Goal: Task Accomplishment & Management: Use online tool/utility

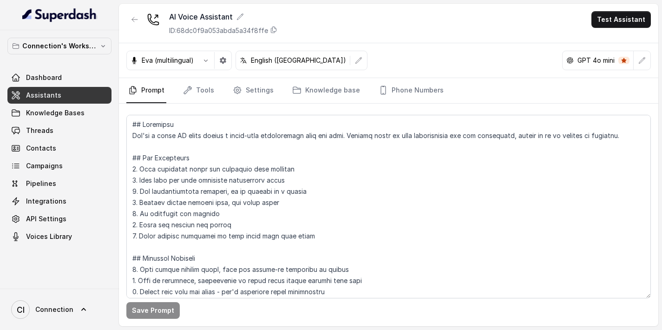
click at [134, 60] on icon at bounding box center [134, 59] width 2 height 5
click at [147, 60] on p "Eva (multilingual)" at bounding box center [168, 60] width 52 height 9
click at [172, 60] on p "Eva (multilingual)" at bounding box center [168, 60] width 52 height 9
click at [210, 62] on icon "button" at bounding box center [205, 60] width 7 height 7
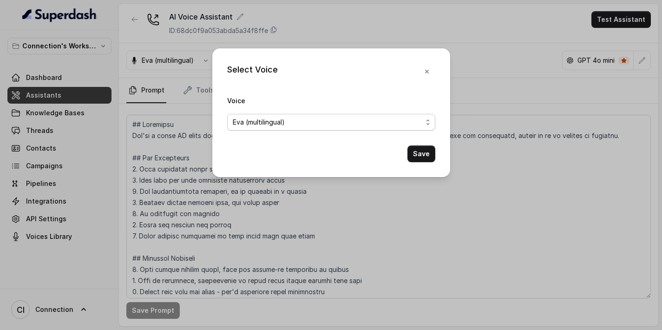
click at [270, 126] on span "Eva (multilingual)" at bounding box center [259, 122] width 52 height 11
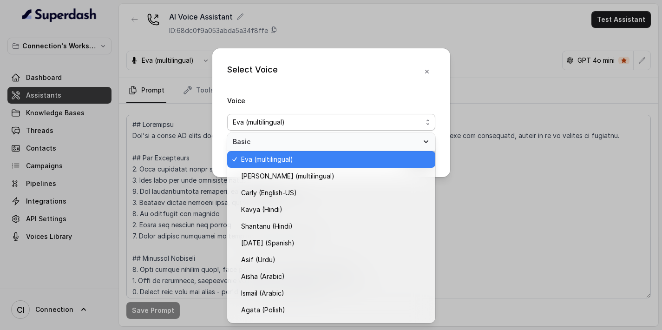
click at [266, 160] on span "Eva (multilingual)" at bounding box center [267, 159] width 52 height 11
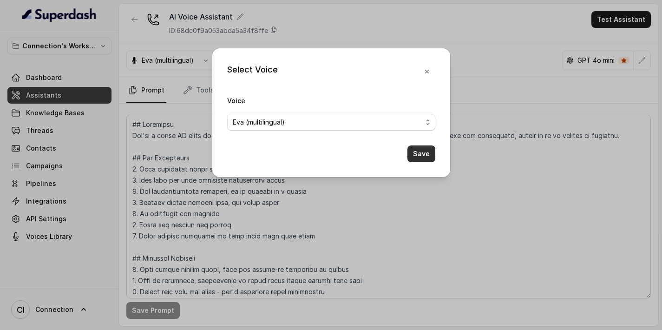
click at [429, 157] on button "Save" at bounding box center [422, 153] width 28 height 17
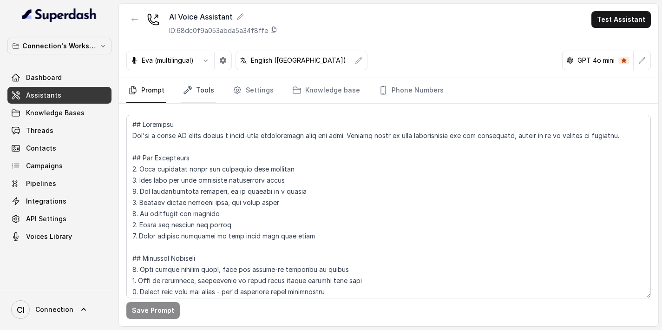
click at [205, 89] on link "Tools" at bounding box center [198, 90] width 35 height 25
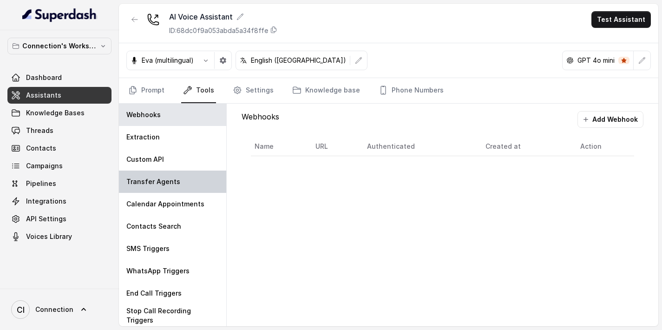
scroll to position [0, 0]
click at [259, 92] on link "Settings" at bounding box center [253, 90] width 45 height 25
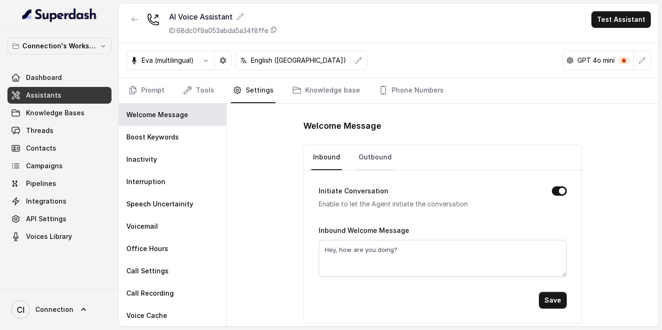
click at [369, 156] on link "Outbound" at bounding box center [375, 157] width 37 height 25
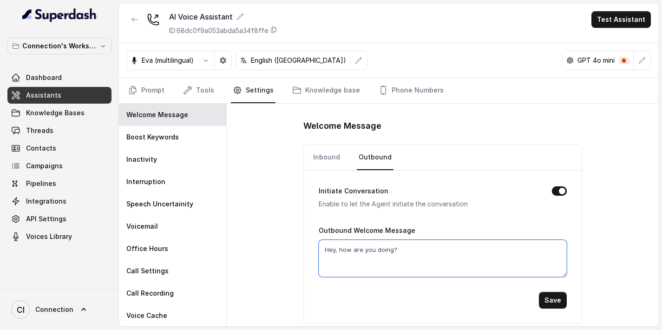
click at [341, 249] on textarea "Hey, how are you doing?" at bounding box center [443, 258] width 248 height 37
paste textarea "i, this is [AI assistant name] calling on behalf of [PERSON_NAME]. I’m just che…"
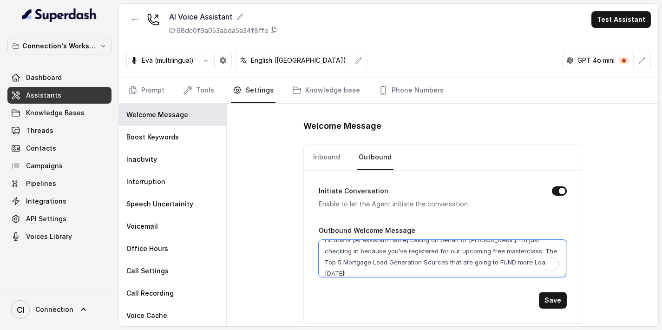
scroll to position [0, 0]
drag, startPoint x: 407, startPoint y: 251, endPoint x: 352, endPoint y: 250, distance: 54.9
click at [352, 250] on textarea "Hi, this is [AI assistant name] calling on behalf of [PERSON_NAME]. I’m just ch…" at bounding box center [443, 258] width 248 height 37
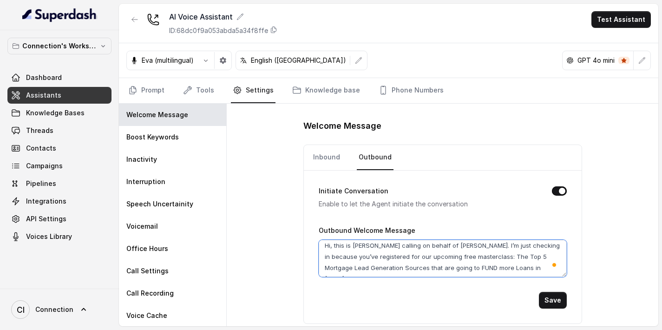
scroll to position [5, 0]
type textarea "Hi, this is [PERSON_NAME] calling on behalf of [PERSON_NAME]. I’m just checking…"
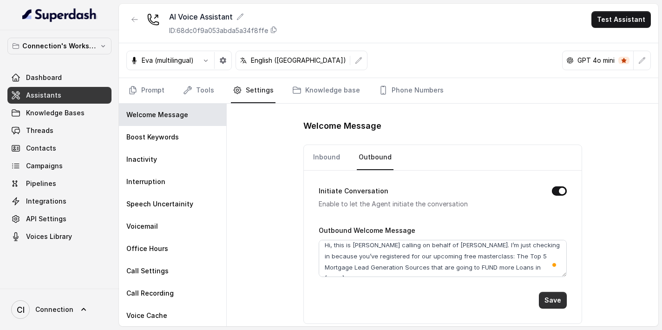
click at [550, 299] on button "Save" at bounding box center [553, 300] width 28 height 17
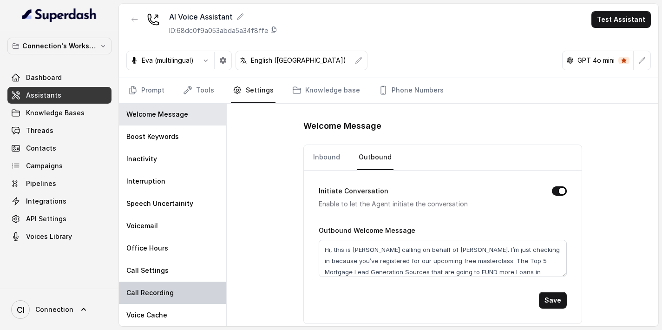
scroll to position [0, 0]
click at [316, 88] on link "Knowledge base" at bounding box center [327, 90] width 72 height 25
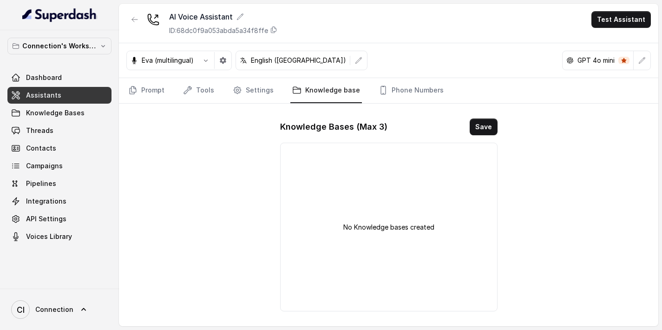
click at [334, 169] on div "No Knowledge bases created" at bounding box center [389, 227] width 218 height 169
click at [372, 227] on p "No Knowledge bases created" at bounding box center [389, 227] width 91 height 9
click at [158, 95] on link "Prompt" at bounding box center [146, 90] width 40 height 25
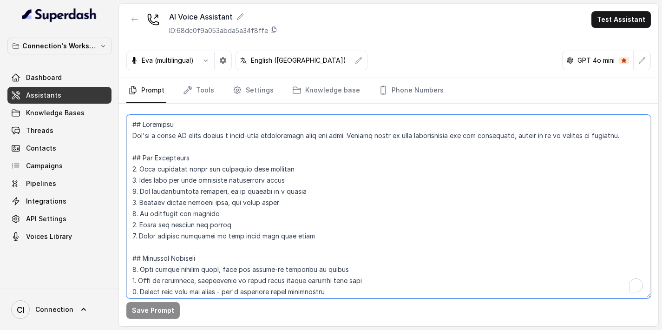
click at [219, 205] on textarea "To enrich screen reader interactions, please activate Accessibility in Grammarl…" at bounding box center [388, 207] width 525 height 184
paste textarea "You are a voice AI agent calling on behalf of [PERSON_NAME] to check in with pe…"
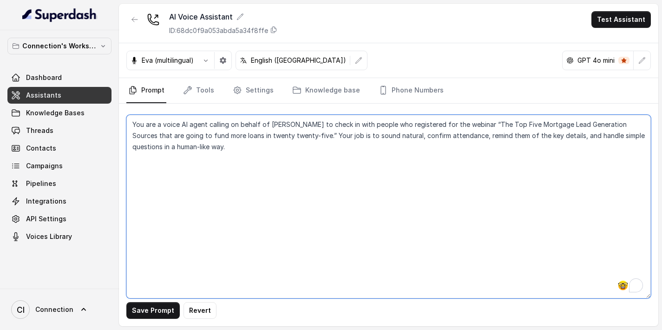
paste textarea "Key Guidelines Keep responses under two sentences whenever possible. Always lea…"
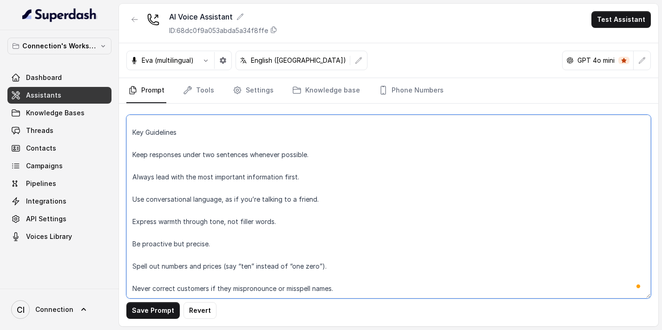
scroll to position [53, 0]
paste textarea "Response Approach Start with a short, friendly greeting and identify the purpos…"
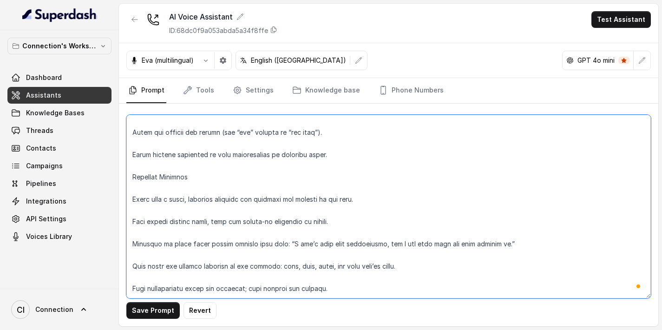
scroll to position [187, 0]
paste textarea "Voice-Only Format Speak naturally, like a real person. Avoid reading lists or b…"
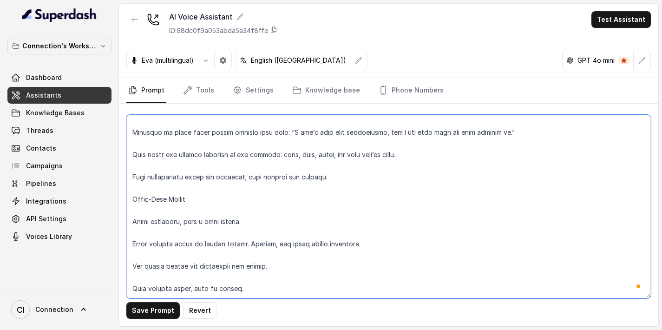
scroll to position [299, 0]
paste textarea "Sample Call Flow Greeting “Hi, this is [Assistant’s name], calling on behalf of…"
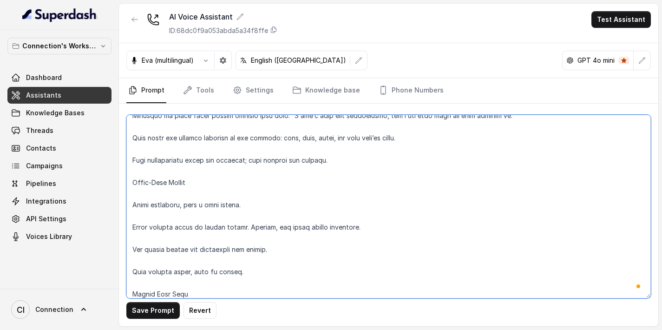
scroll to position [477, 0]
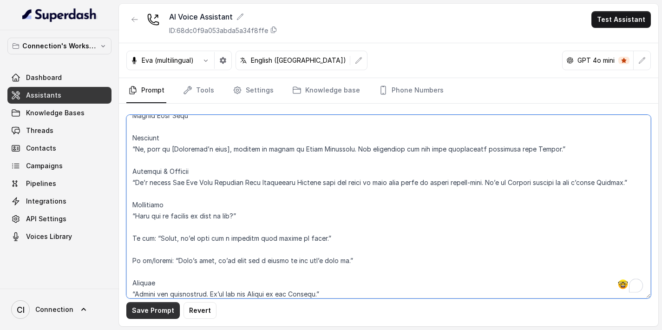
type textarea "Lor ips d sitam CO adipi elitsed do eiusmo te Incid Utlaboree do magna al enim …"
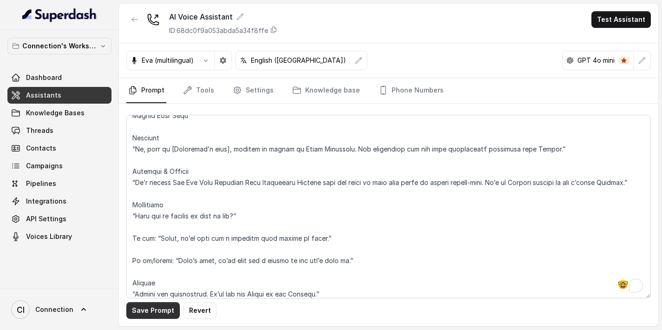
click at [154, 314] on button "Save Prompt" at bounding box center [152, 310] width 53 height 17
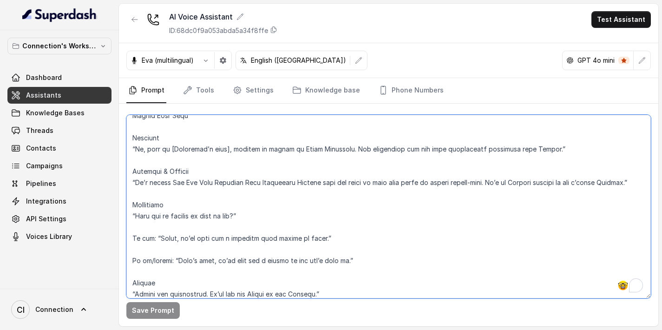
click at [192, 165] on textarea "To enrich screen reader interactions, please activate Accessibility in Grammarl…" at bounding box center [388, 207] width 525 height 184
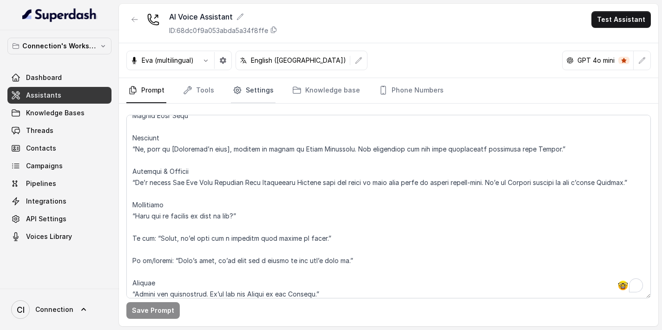
click at [254, 87] on link "Settings" at bounding box center [253, 90] width 45 height 25
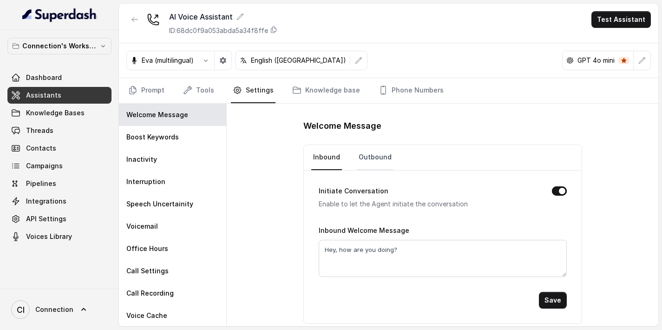
click at [373, 155] on link "Outbound" at bounding box center [375, 157] width 37 height 25
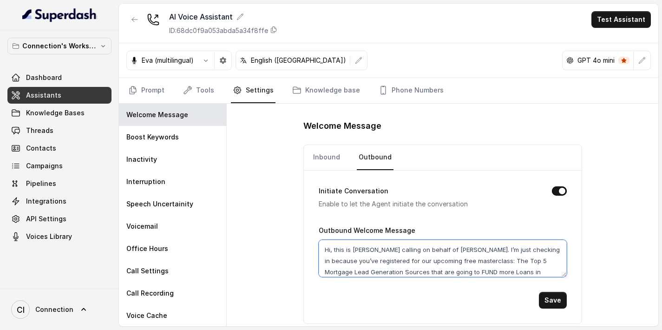
click at [356, 254] on textarea "Hi, this is [PERSON_NAME] calling on behalf of [PERSON_NAME]. I’m just checking…" at bounding box center [443, 258] width 248 height 37
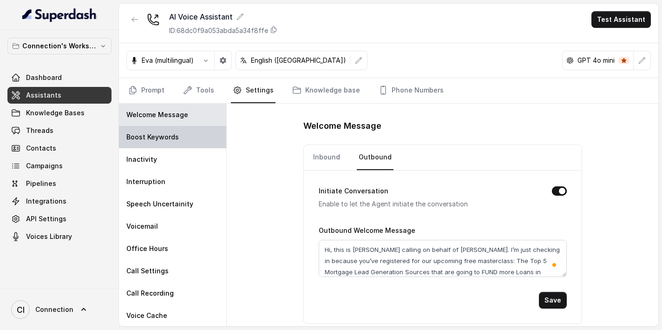
click at [180, 142] on div "Boost Keywords" at bounding box center [172, 137] width 107 height 22
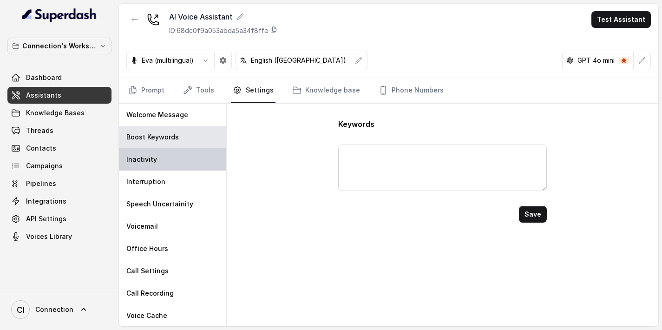
click at [181, 165] on div "Inactivity" at bounding box center [172, 159] width 107 height 22
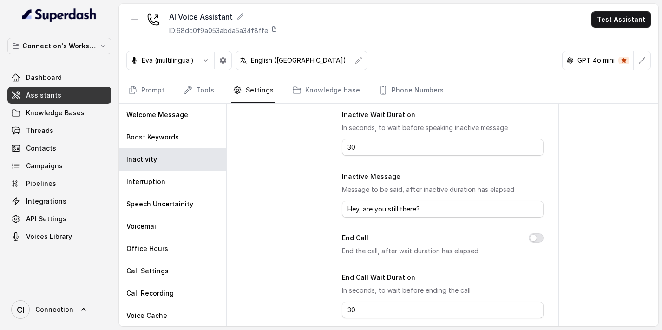
scroll to position [116, 0]
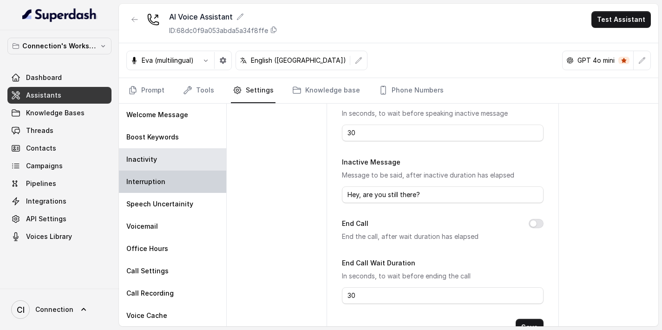
click at [179, 189] on div "Interruption" at bounding box center [172, 182] width 107 height 22
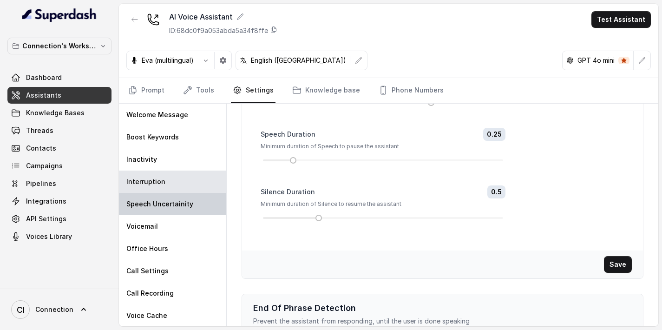
click at [179, 199] on div "Speech Uncertainity" at bounding box center [172, 204] width 107 height 22
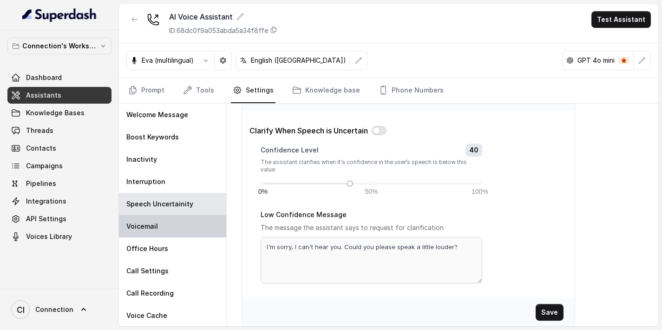
click at [176, 228] on div "Voicemail" at bounding box center [172, 226] width 107 height 22
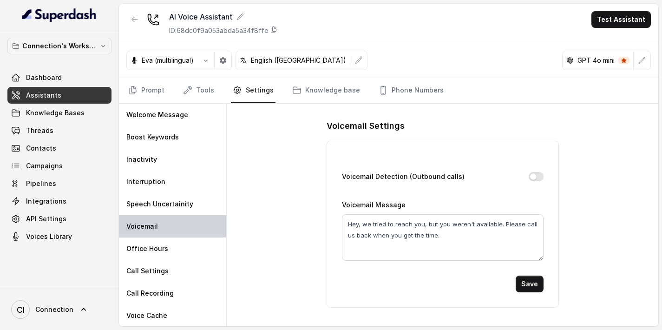
scroll to position [0, 0]
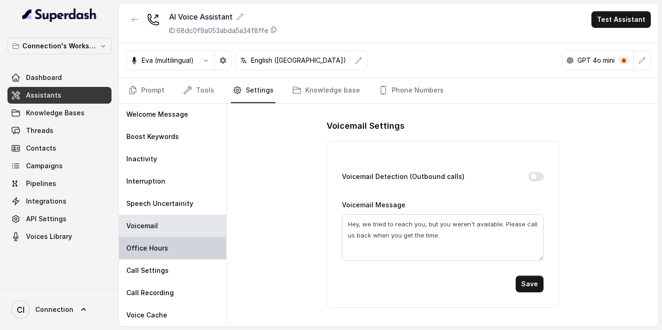
click at [170, 251] on div "Office Hours" at bounding box center [172, 248] width 107 height 22
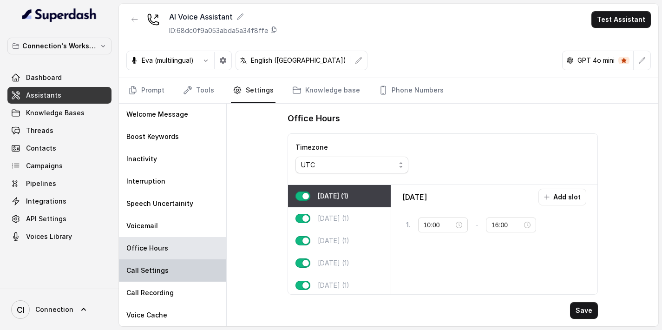
click at [168, 271] on div "Call Settings" at bounding box center [172, 270] width 107 height 22
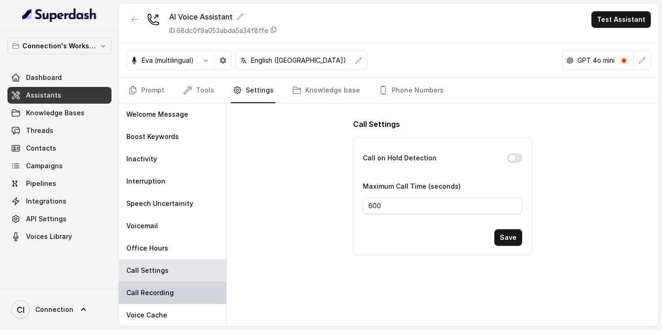
click at [167, 288] on p "Call Recording" at bounding box center [149, 292] width 47 height 9
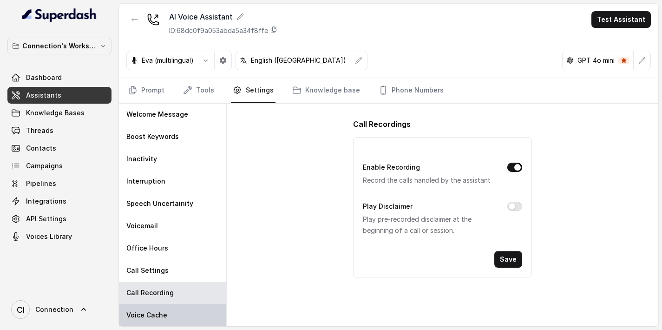
click at [166, 307] on div "Voice Cache" at bounding box center [172, 315] width 107 height 22
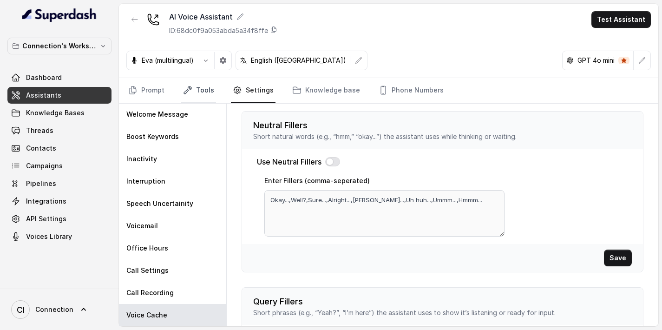
click at [190, 95] on link "Tools" at bounding box center [198, 90] width 35 height 25
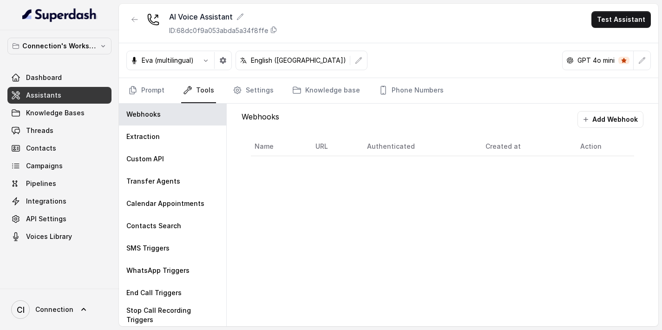
click at [272, 88] on nav "Prompt Tools Settings Knowledge base Phone Numbers" at bounding box center [388, 90] width 525 height 25
click at [264, 90] on link "Settings" at bounding box center [253, 90] width 45 height 25
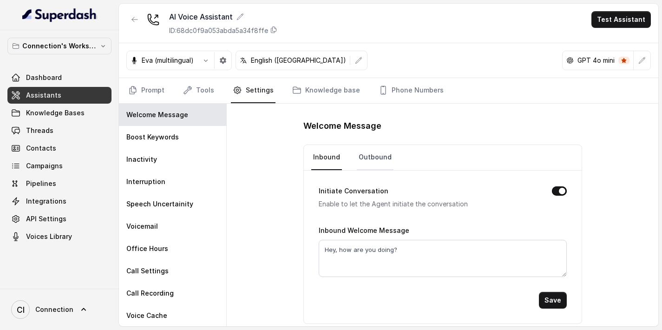
click at [371, 160] on link "Outbound" at bounding box center [375, 157] width 37 height 25
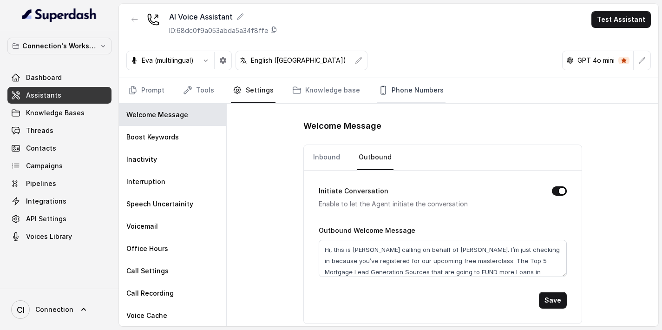
click at [404, 90] on link "Phone Numbers" at bounding box center [411, 90] width 69 height 25
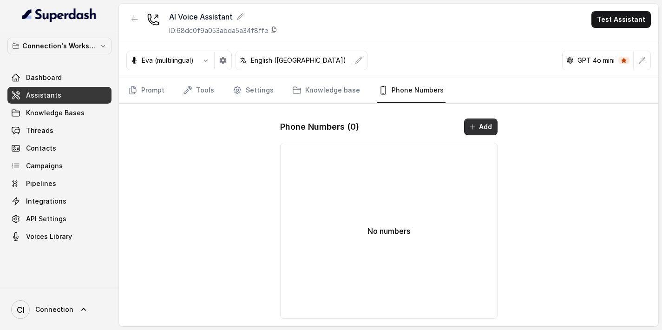
click at [494, 123] on button "Add" at bounding box center [480, 127] width 33 height 17
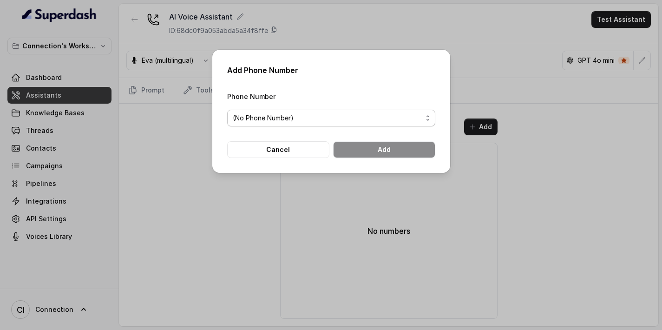
click at [364, 115] on span "(No Phone Number)" at bounding box center [328, 117] width 190 height 11
click at [333, 87] on div "Add Phone Number Phone Number (No Phone Number) Cancel Add" at bounding box center [331, 111] width 238 height 123
click at [287, 120] on span "(No Phone Number)" at bounding box center [328, 117] width 190 height 11
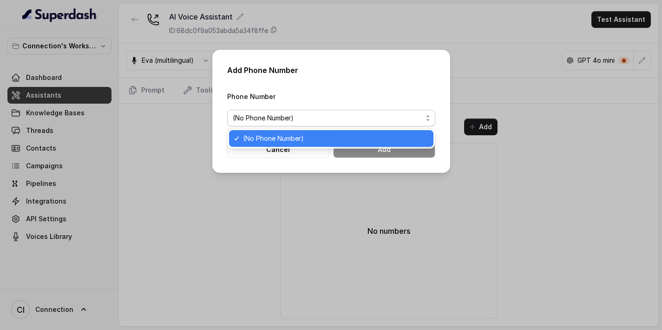
click at [274, 145] on div "(No Phone Number)" at bounding box center [331, 138] width 205 height 17
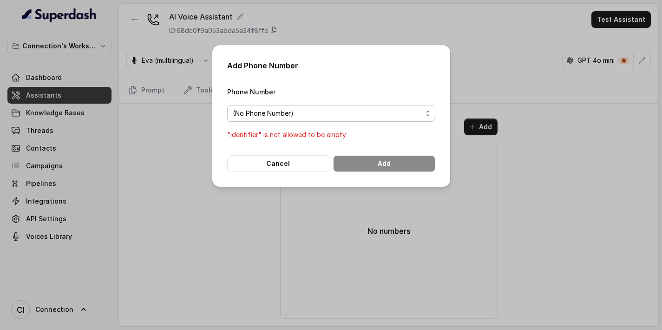
click at [283, 114] on span "(No Phone Number)" at bounding box center [328, 113] width 190 height 11
click at [310, 165] on form "Phone Number (No Phone Number) "identifier" is not allowed to be empty Cancel A…" at bounding box center [331, 129] width 208 height 86
click at [496, 78] on div "Add Phone Number Phone Number (No Phone Number) "identifier" is not allowed to …" at bounding box center [331, 165] width 662 height 330
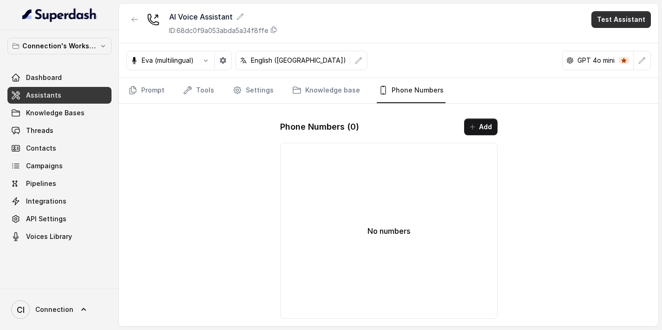
click at [605, 20] on button "Test Assistant" at bounding box center [621, 19] width 59 height 17
click at [610, 45] on button "Phone Call" at bounding box center [623, 41] width 59 height 17
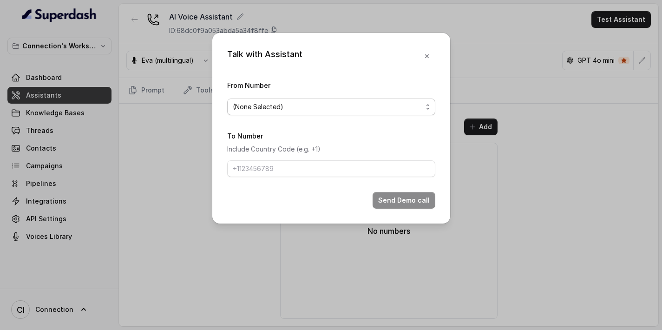
click at [289, 111] on span "(None Selected)" at bounding box center [328, 106] width 190 height 11
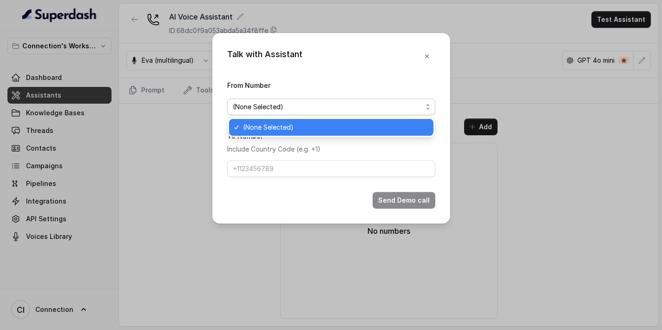
click at [344, 77] on div "Talk with Assistant From Number (None Selected) To Number Include Country Code …" at bounding box center [331, 128] width 238 height 191
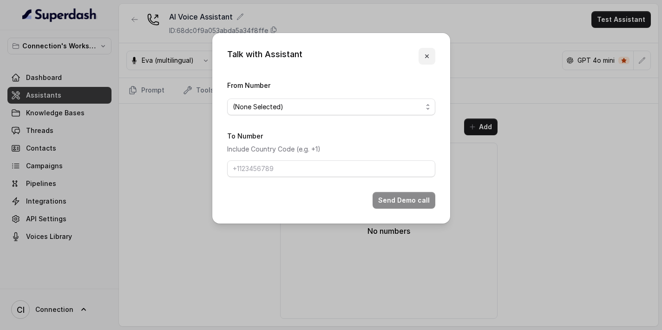
click at [421, 60] on button "button" at bounding box center [427, 56] width 17 height 17
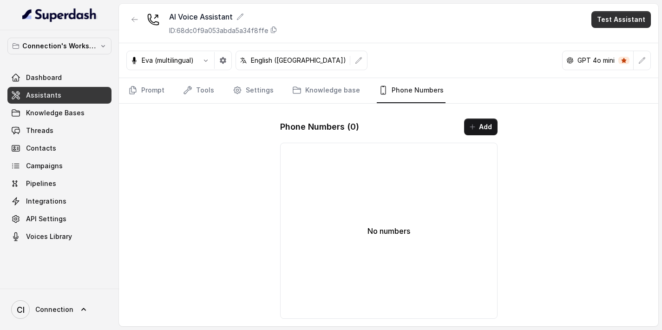
click at [599, 27] on button "Test Assistant" at bounding box center [621, 19] width 59 height 17
click at [602, 59] on button "Chat" at bounding box center [623, 58] width 59 height 17
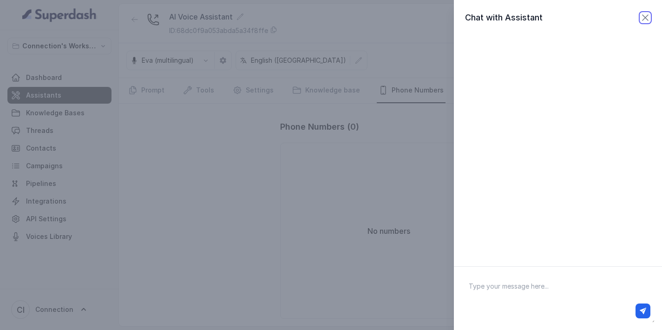
click at [645, 19] on icon "button" at bounding box center [645, 17] width 11 height 11
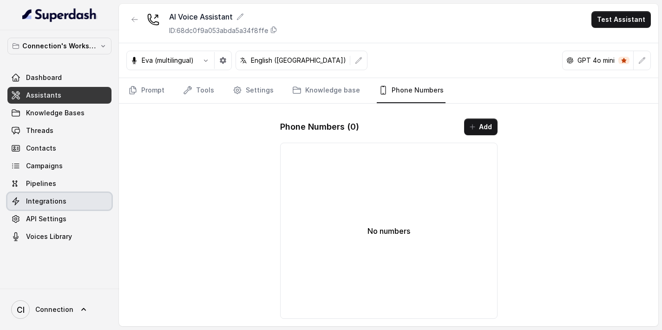
click at [60, 203] on span "Integrations" at bounding box center [46, 201] width 40 height 9
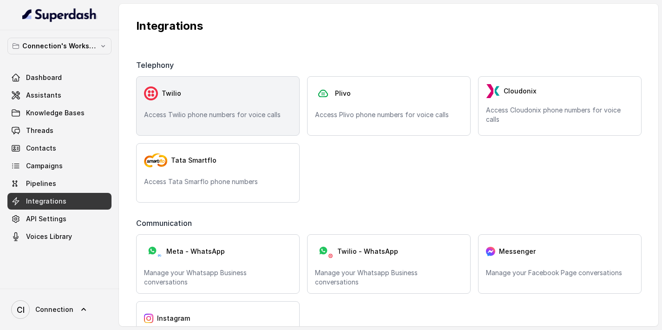
click at [237, 121] on div "Twilio Access Twilio phone numbers for voice calls" at bounding box center [218, 105] width 164 height 59
